Goal: Communication & Community: Answer question/provide support

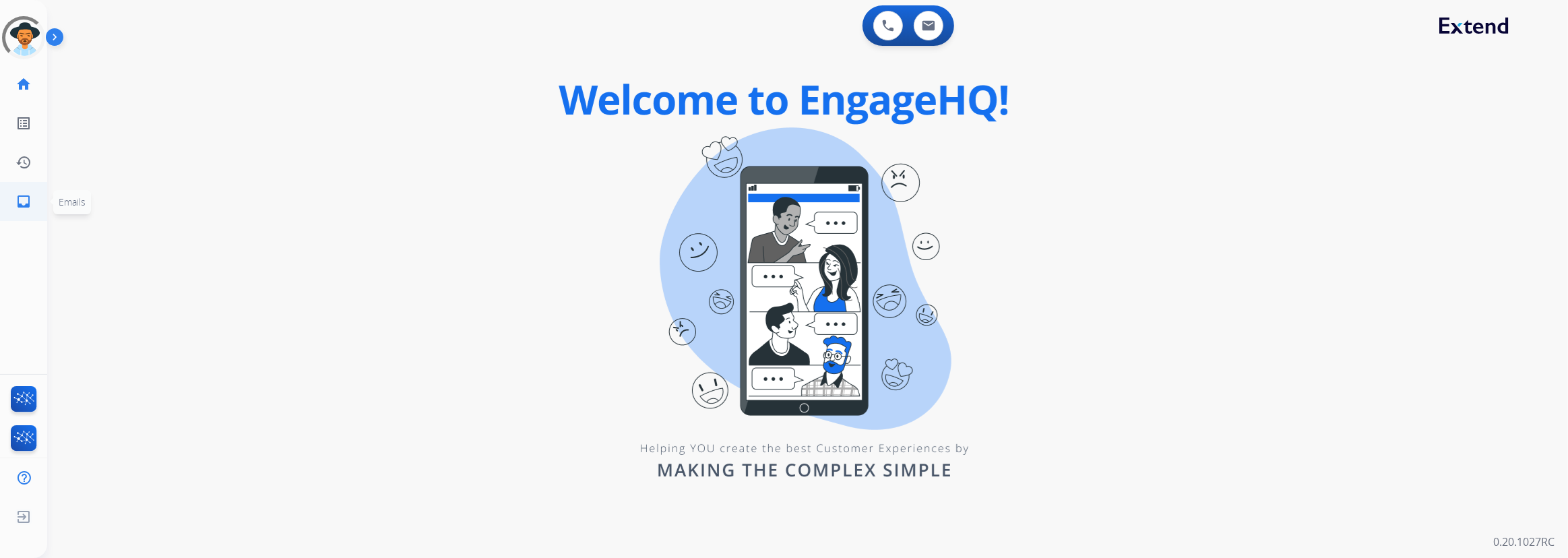
click at [27, 201] on mat-icon "inbox" at bounding box center [23, 201] width 16 height 16
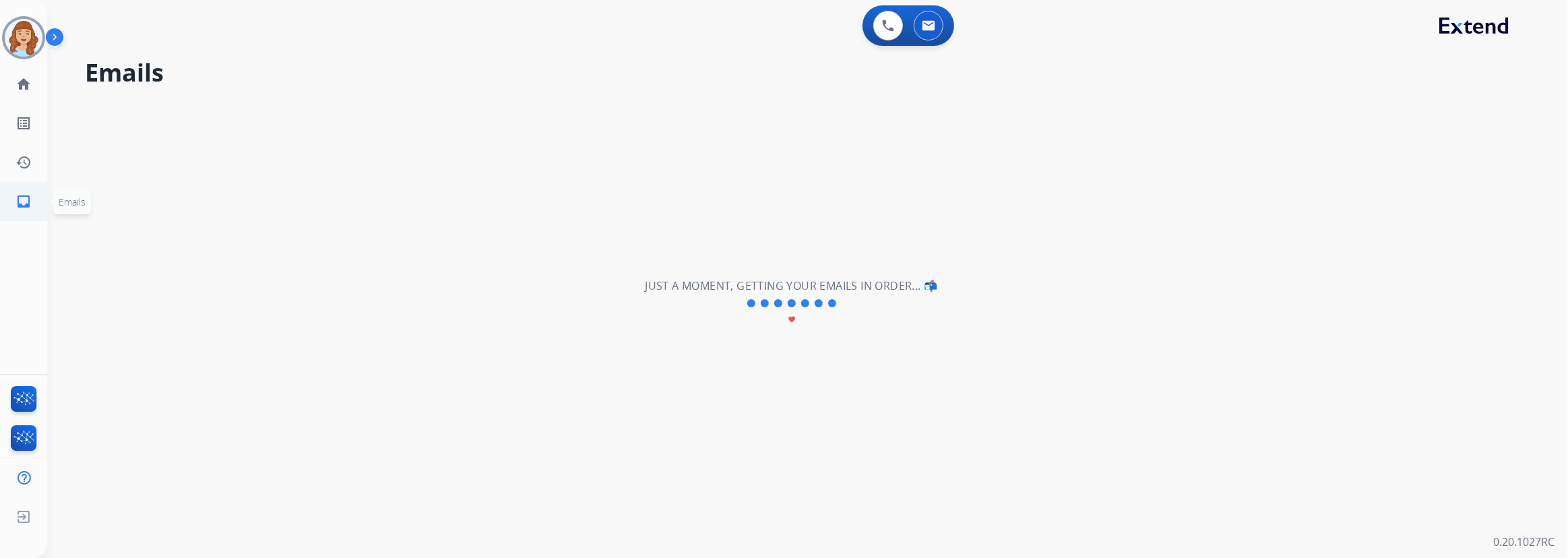
click at [28, 205] on mat-icon "inbox" at bounding box center [23, 201] width 16 height 16
click at [22, 202] on mat-icon "inbox" at bounding box center [23, 201] width 16 height 16
click at [26, 170] on link "history Interaction Log" at bounding box center [23, 162] width 37 height 38
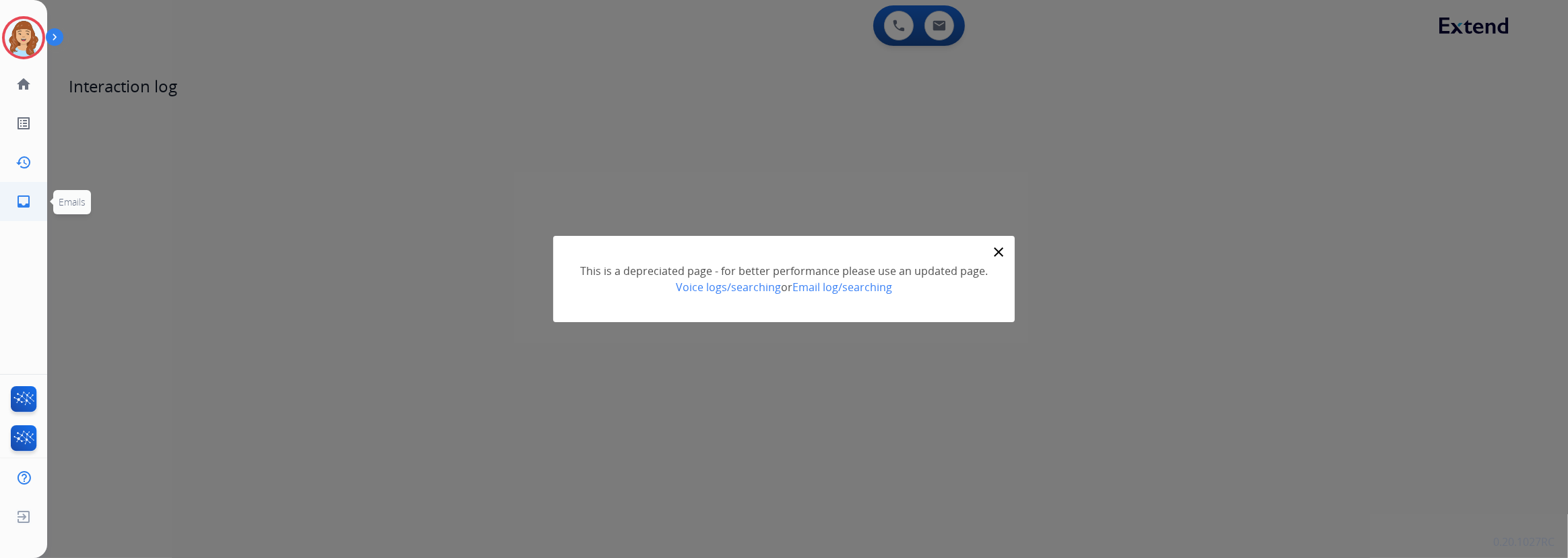
click at [20, 195] on mat-icon "inbox" at bounding box center [23, 201] width 16 height 16
select select "**********"
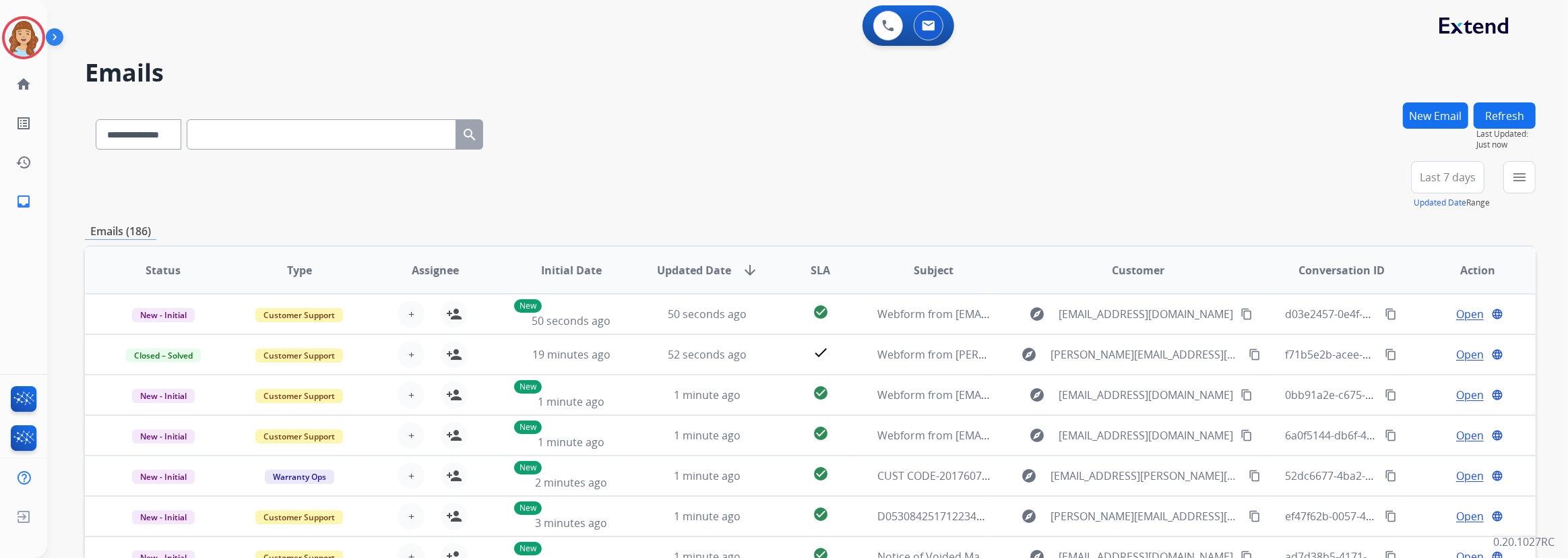
click at [1430, 125] on button "New Email" at bounding box center [1435, 115] width 65 height 26
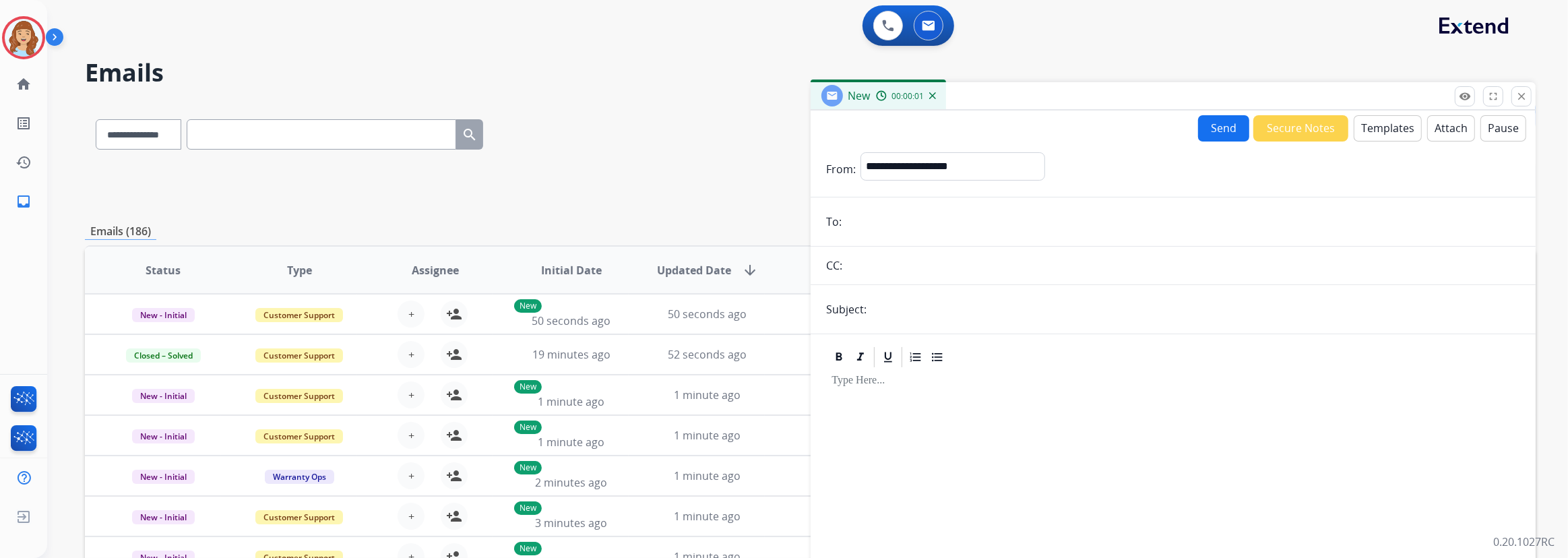
click at [1373, 130] on button "Templates" at bounding box center [1387, 128] width 68 height 26
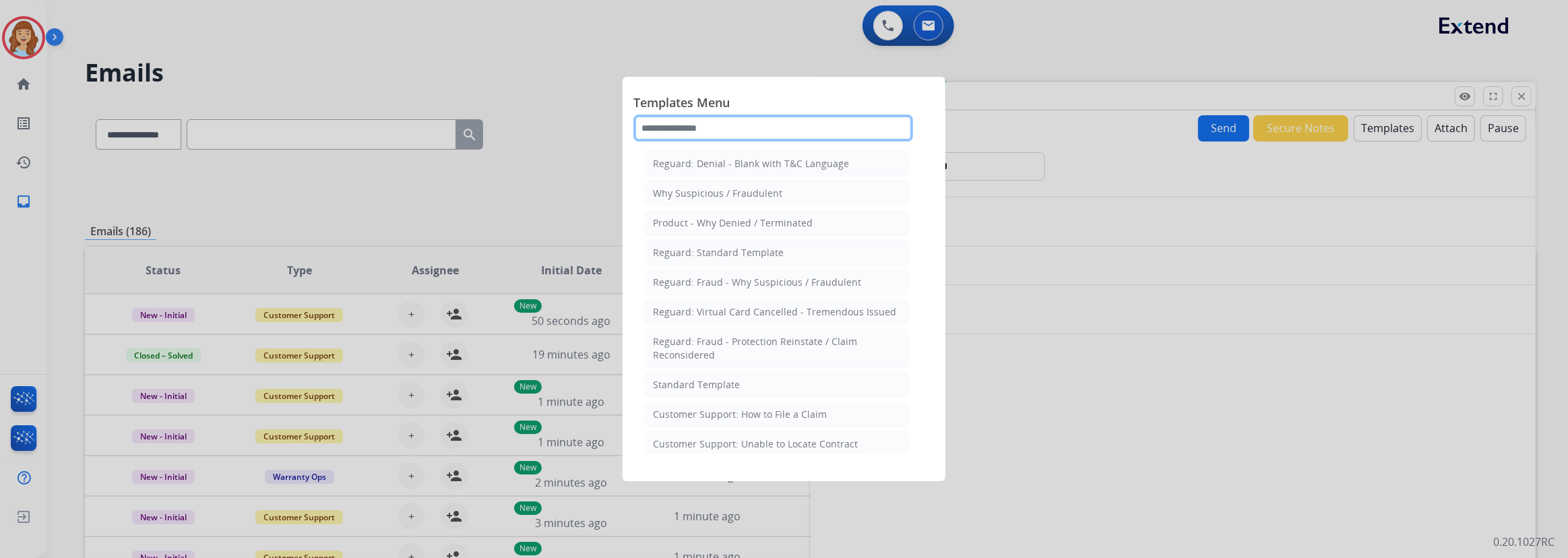
click at [795, 123] on input "text" at bounding box center [773, 128] width 280 height 27
type input "*"
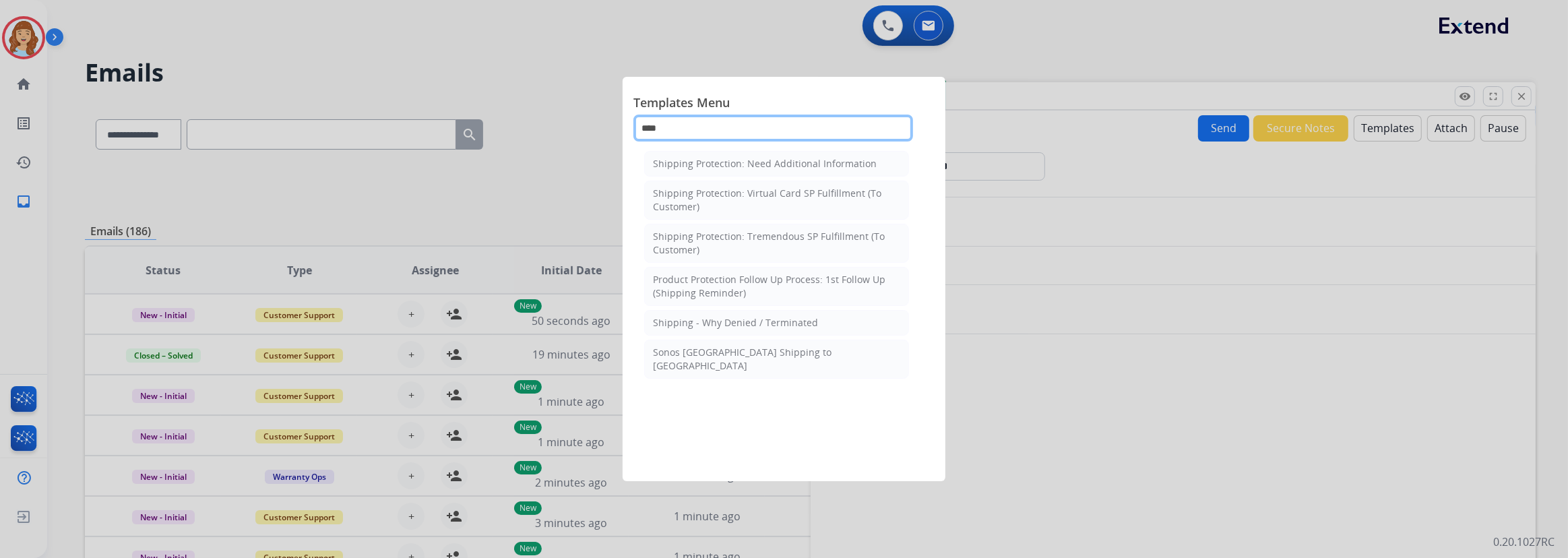
type input "****"
click at [560, 65] on div at bounding box center [784, 279] width 1568 height 558
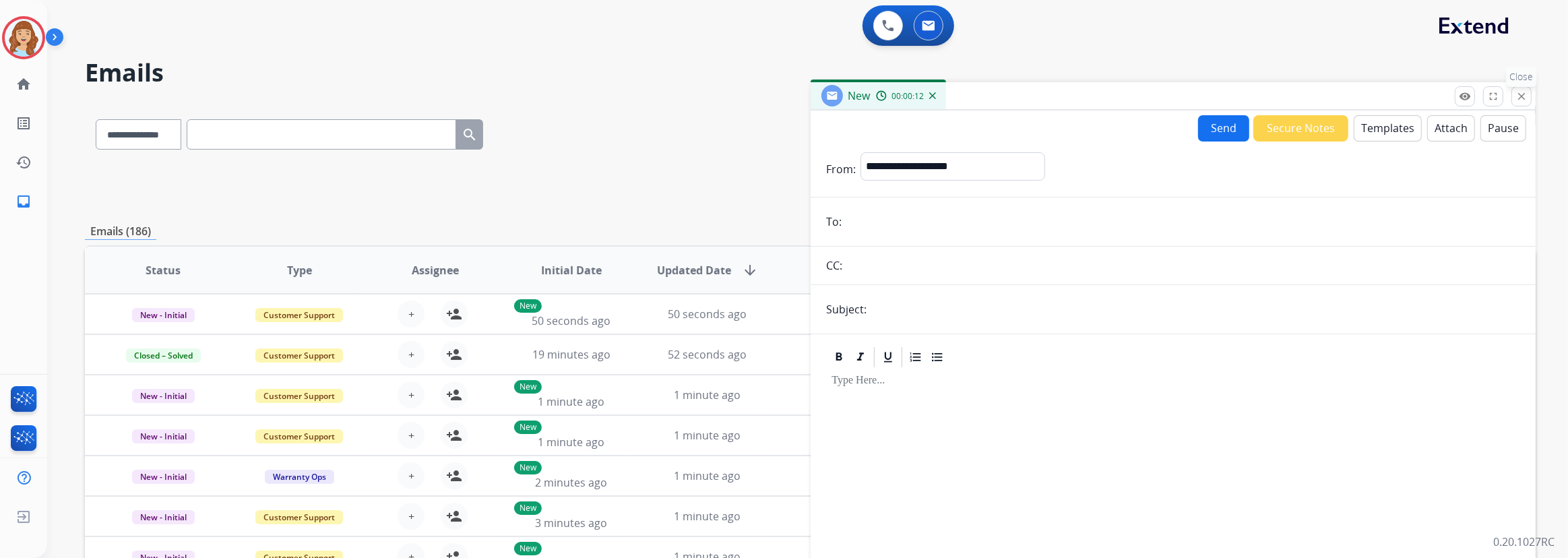
click at [1523, 94] on mat-icon "close" at bounding box center [1521, 96] width 12 height 13
